Goal: Check status: Check status

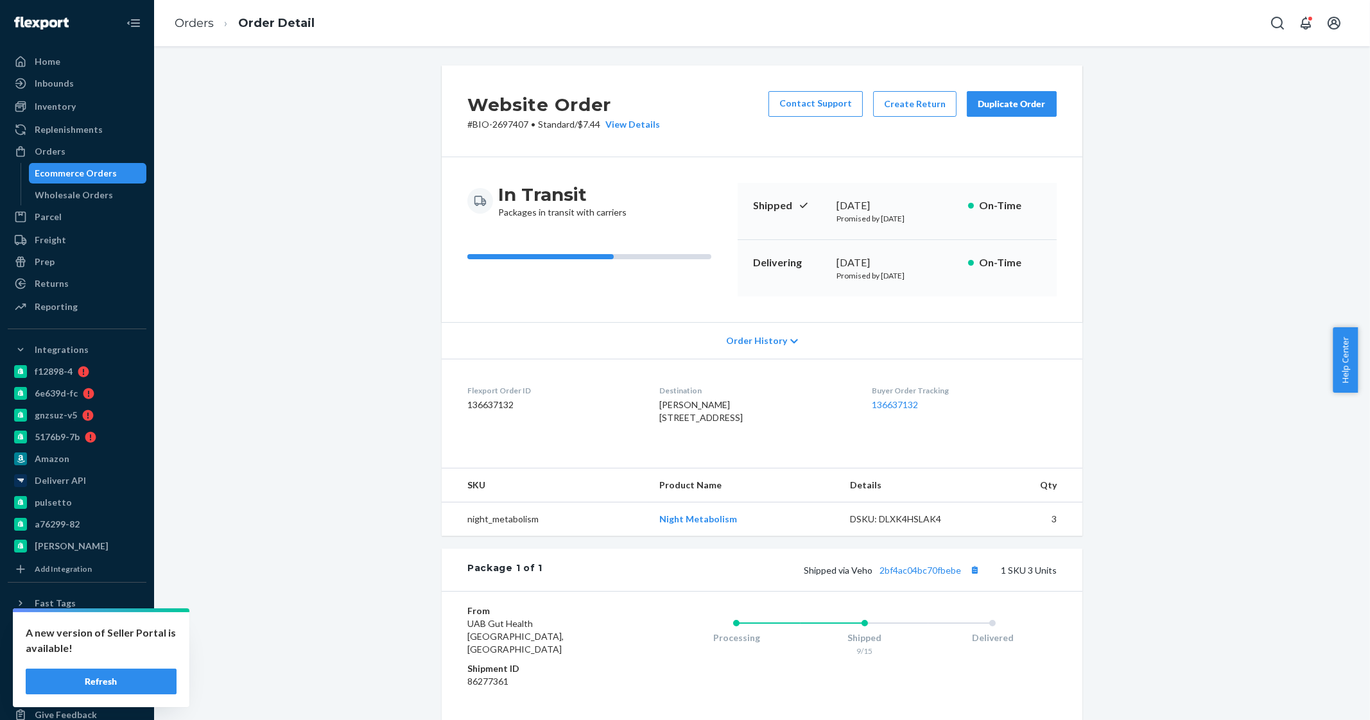
click at [119, 175] on div "Ecommerce Orders" at bounding box center [88, 173] width 116 height 18
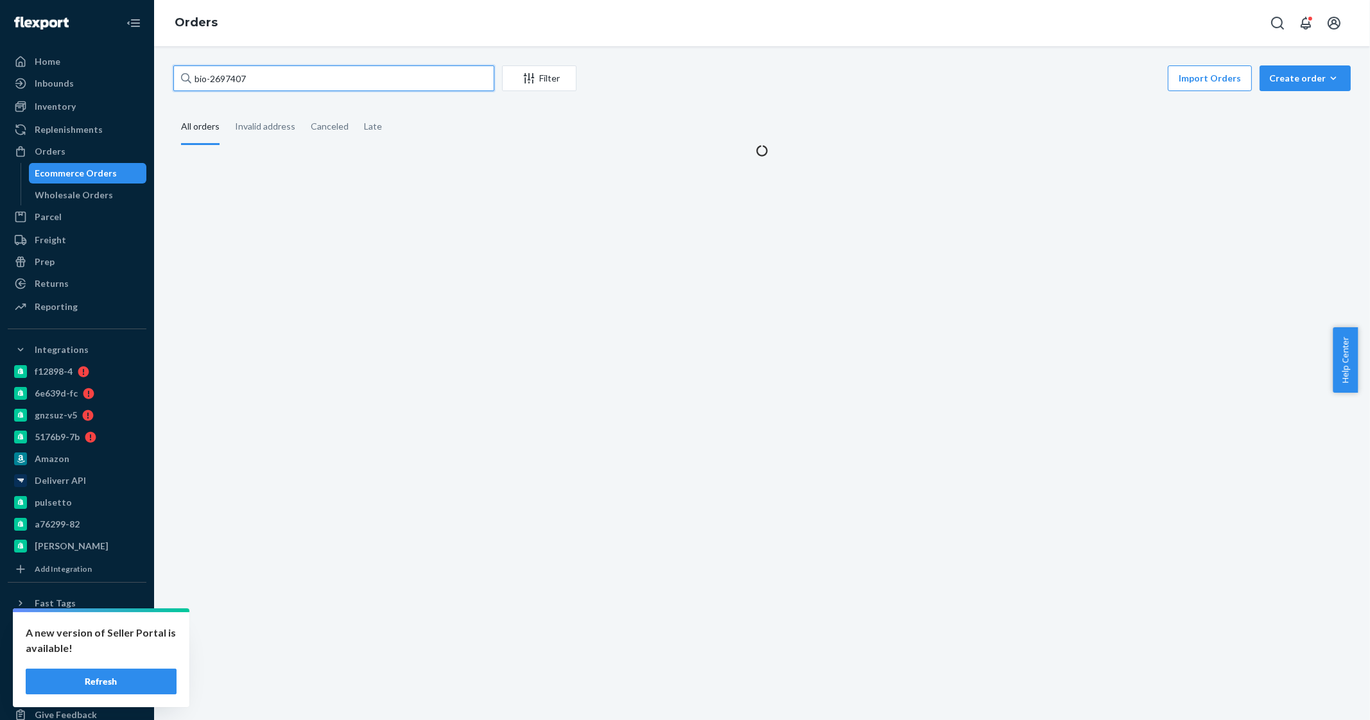
click at [236, 78] on input "bio-2697407" at bounding box center [333, 78] width 321 height 26
paste input "789642"
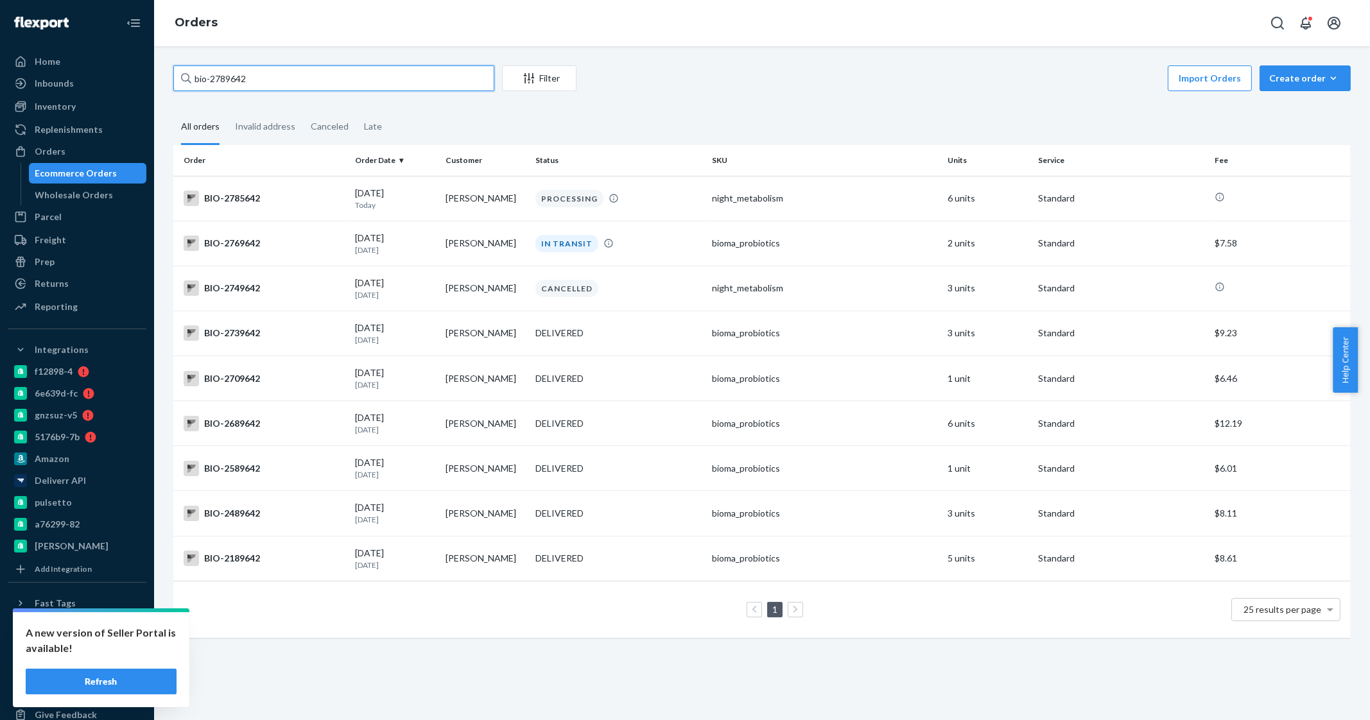
click at [234, 75] on input "bio-2789642" at bounding box center [333, 78] width 321 height 26
paste input "62010"
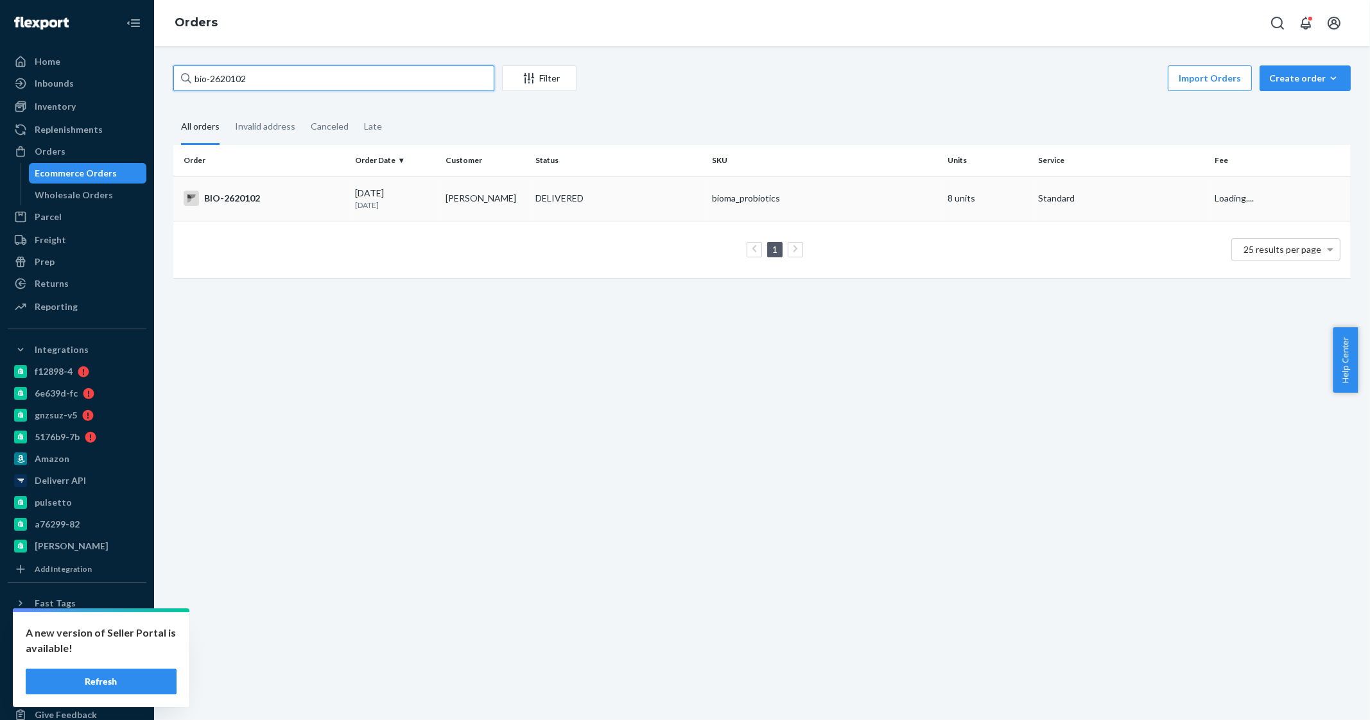
type input "bio-2620102"
click at [406, 204] on p "[DATE]" at bounding box center [395, 205] width 80 height 11
